Goal: Transaction & Acquisition: Purchase product/service

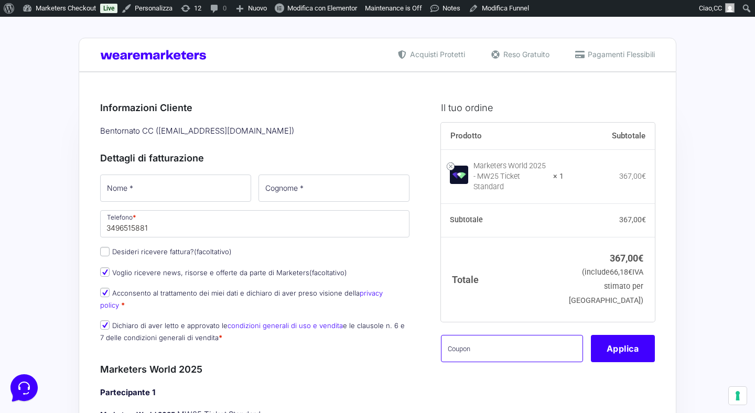
click at [513, 351] on input "text" at bounding box center [512, 348] width 142 height 27
paste input "mw122"
type input "mw122"
click at [635, 346] on button "Applica" at bounding box center [623, 348] width 64 height 27
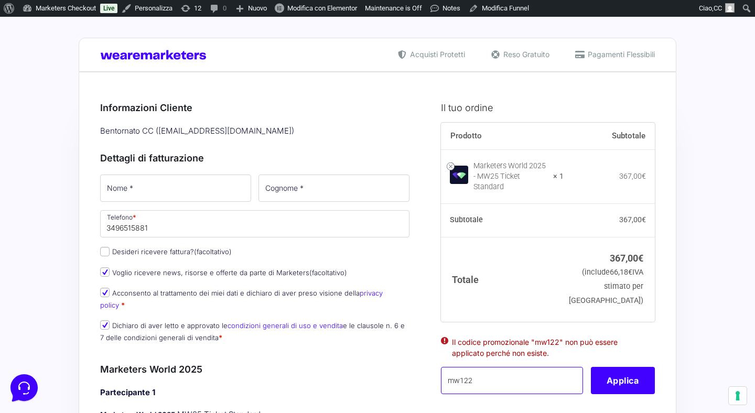
click at [491, 376] on input "mw122" at bounding box center [512, 380] width 142 height 27
click at [633, 371] on button "Applica" at bounding box center [623, 380] width 64 height 27
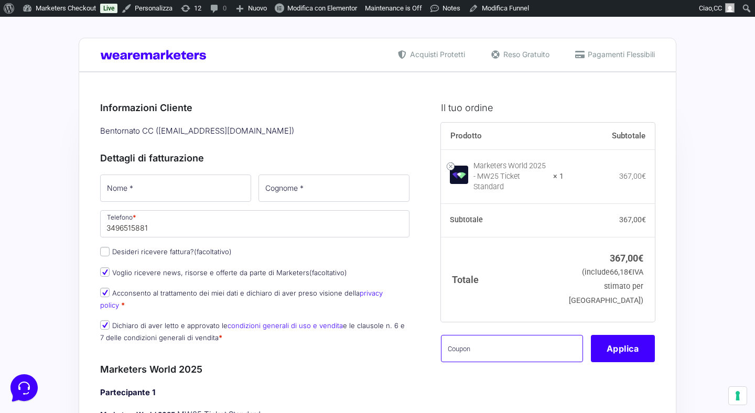
click at [507, 335] on input "text" at bounding box center [512, 348] width 142 height 27
paste input "mw122"
type input "mw122"
click at [624, 336] on button "Applica" at bounding box center [623, 348] width 64 height 27
click at [489, 336] on input "text" at bounding box center [512, 348] width 142 height 27
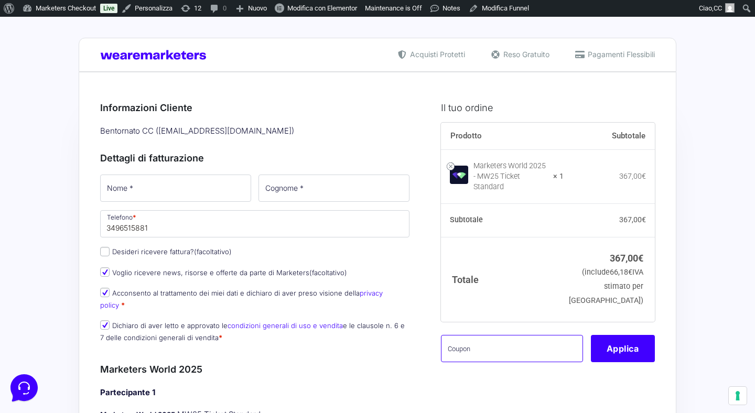
paste input "mw122"
type input "mw122"
click at [611, 341] on button "Applica" at bounding box center [623, 348] width 64 height 27
